Goal: Task Accomplishment & Management: Manage account settings

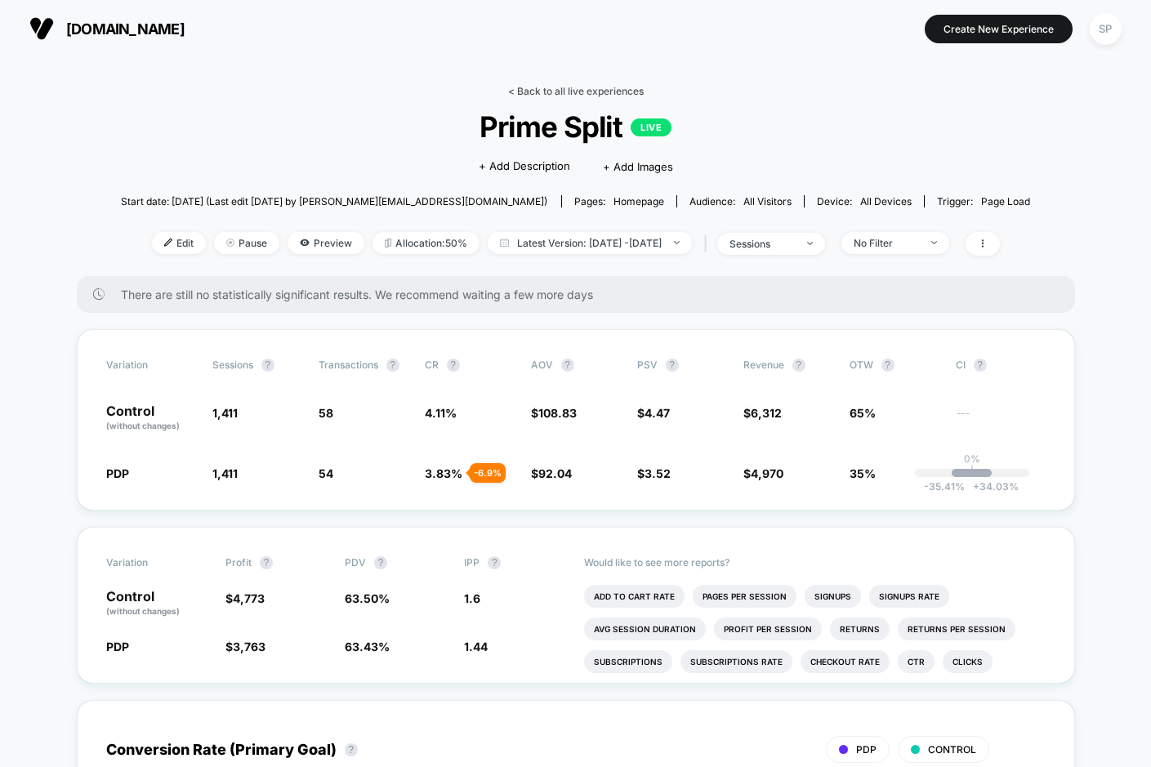
click at [573, 94] on link "< Back to all live experiences" at bounding box center [576, 91] width 136 height 12
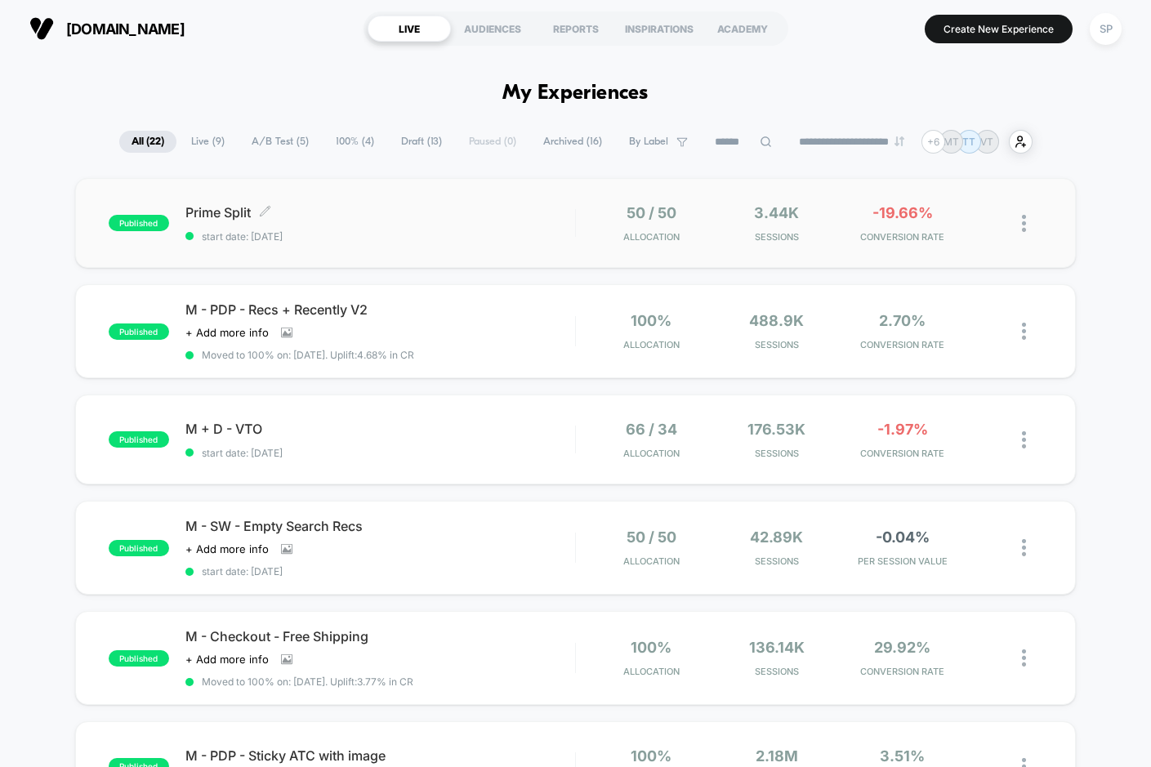
click at [431, 222] on div "Prime Split Click to edit experience details Click to edit experience details s…" at bounding box center [380, 223] width 390 height 38
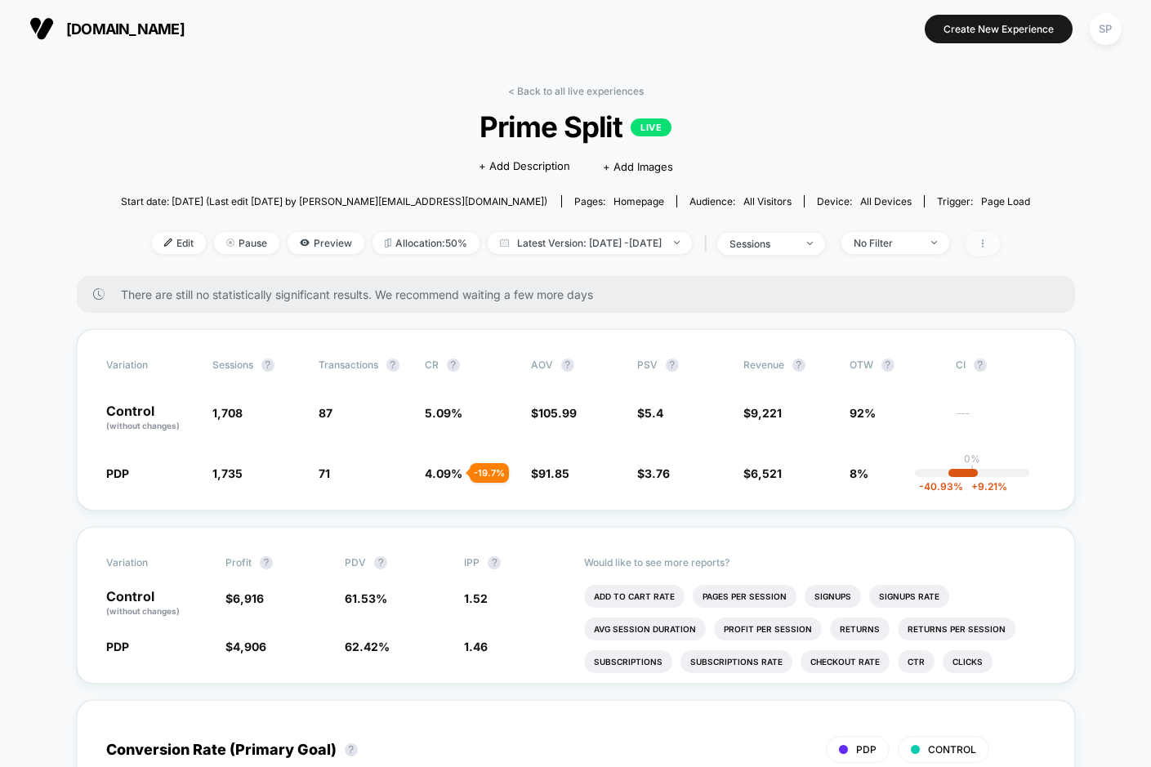
click at [1000, 234] on span at bounding box center [982, 244] width 34 height 24
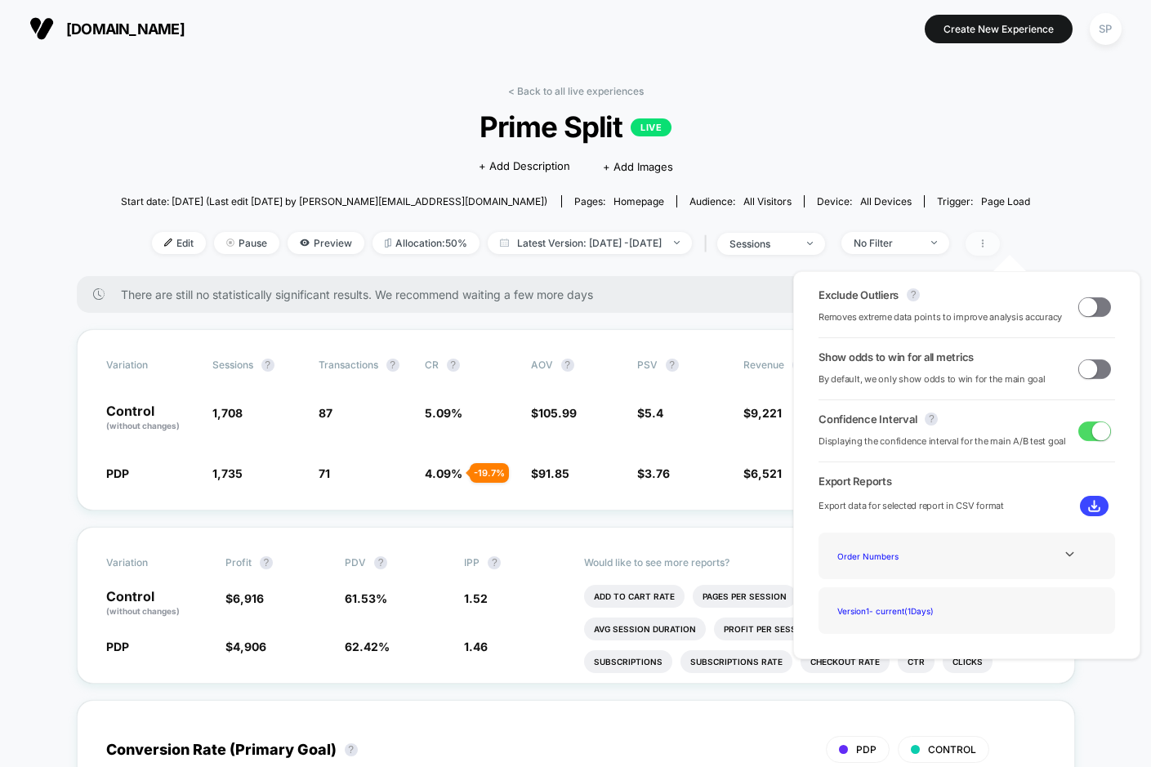
click at [1000, 234] on span at bounding box center [982, 244] width 34 height 24
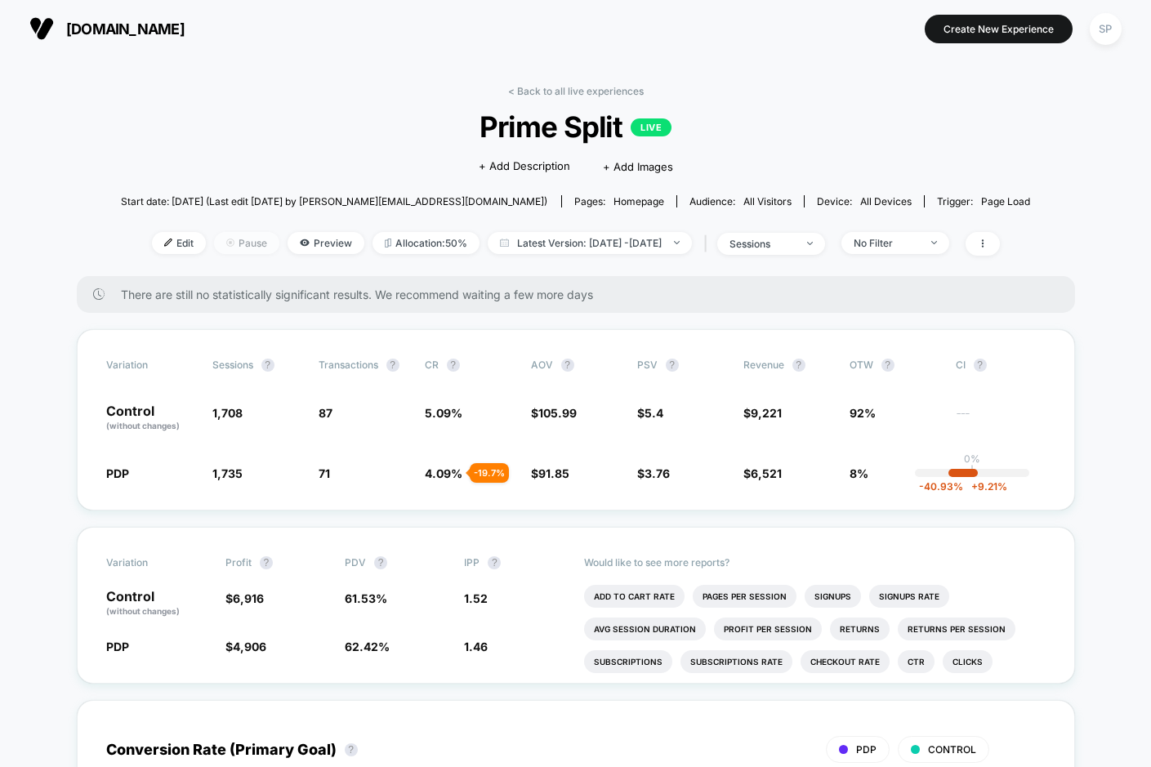
click at [224, 247] on span "Pause" at bounding box center [246, 243] width 65 height 22
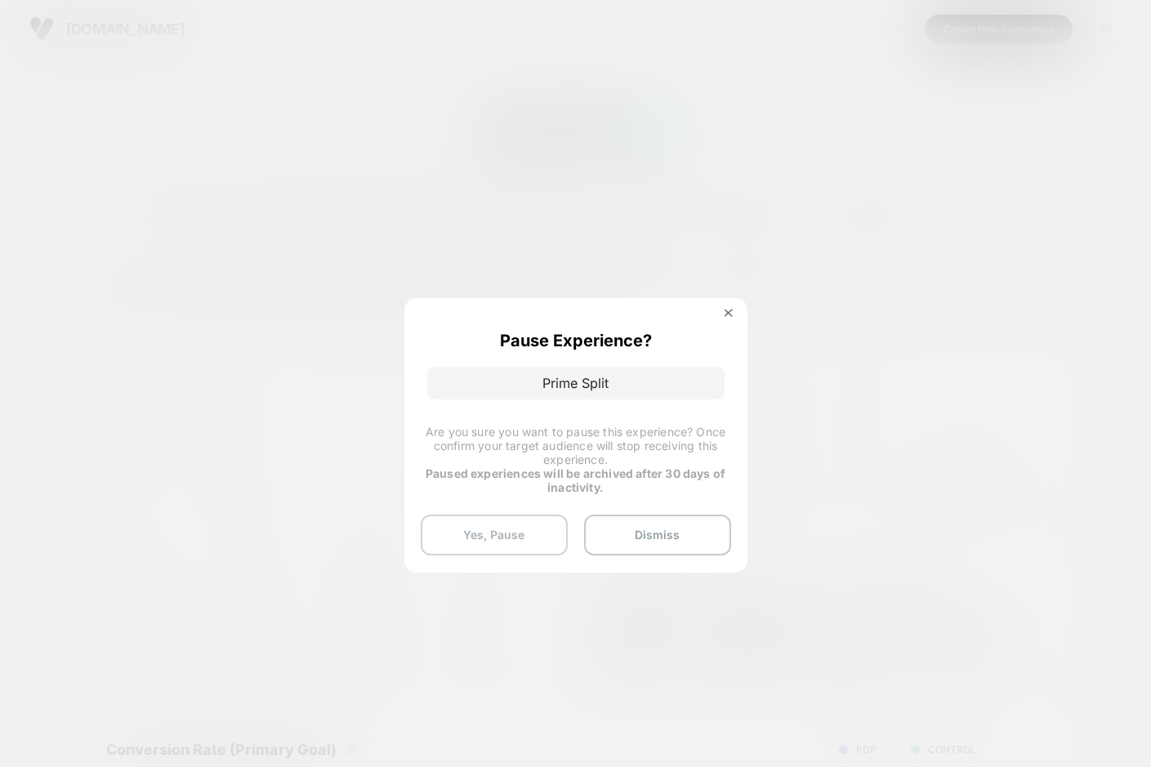
click at [521, 534] on button "Yes, Pause" at bounding box center [494, 535] width 147 height 41
